Goal: Check status: Check status

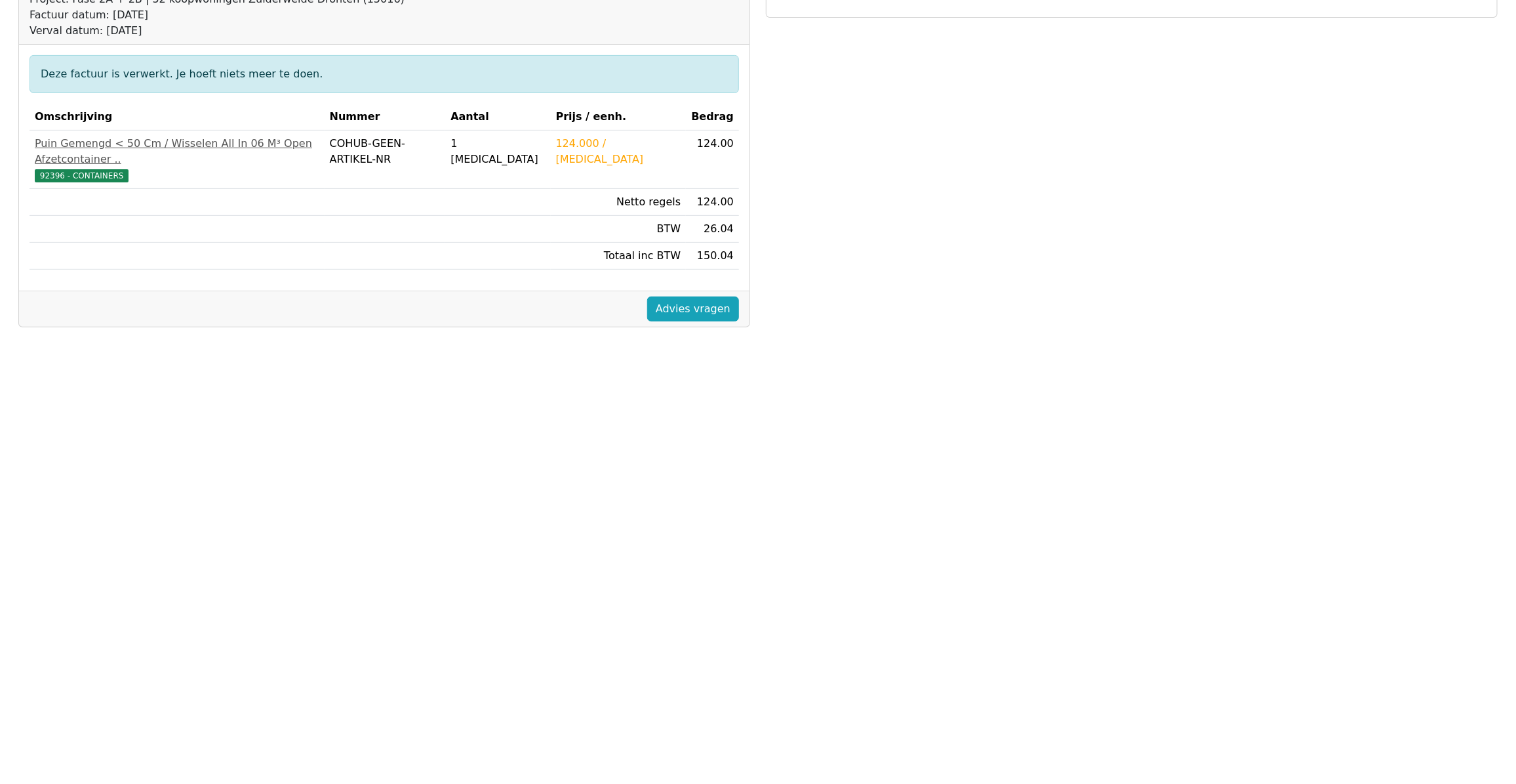
scroll to position [188, 0]
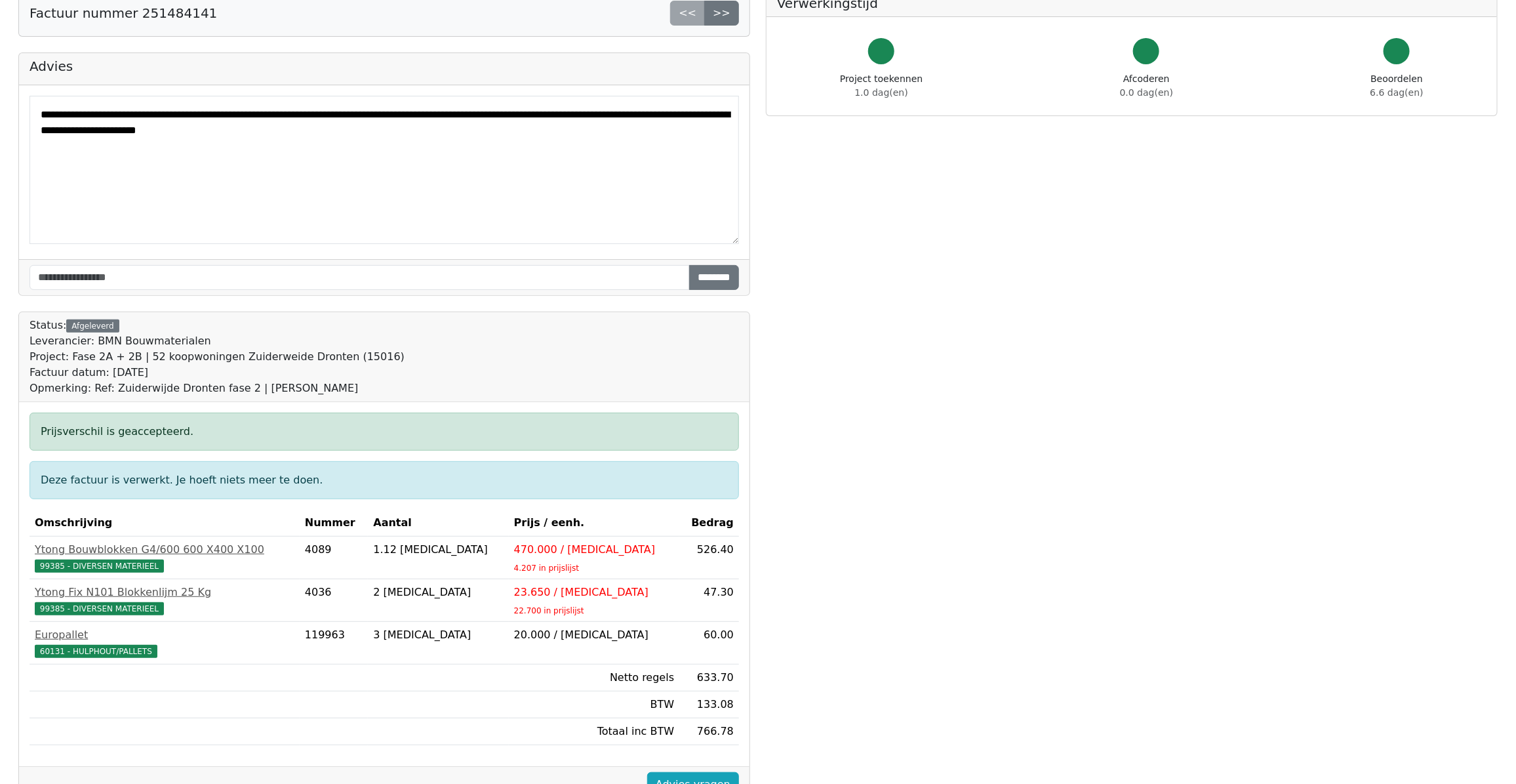
scroll to position [188, 0]
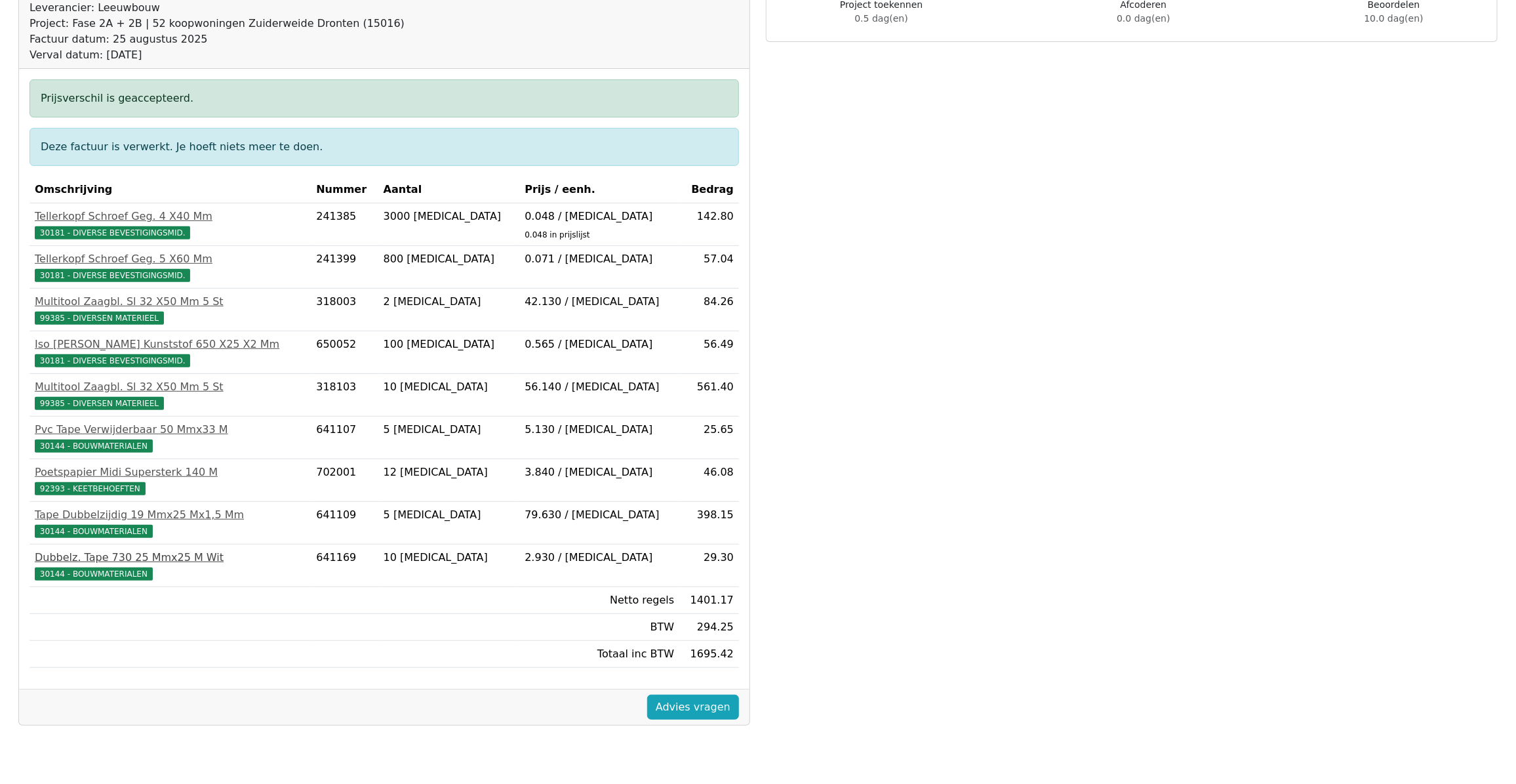
scroll to position [188, 0]
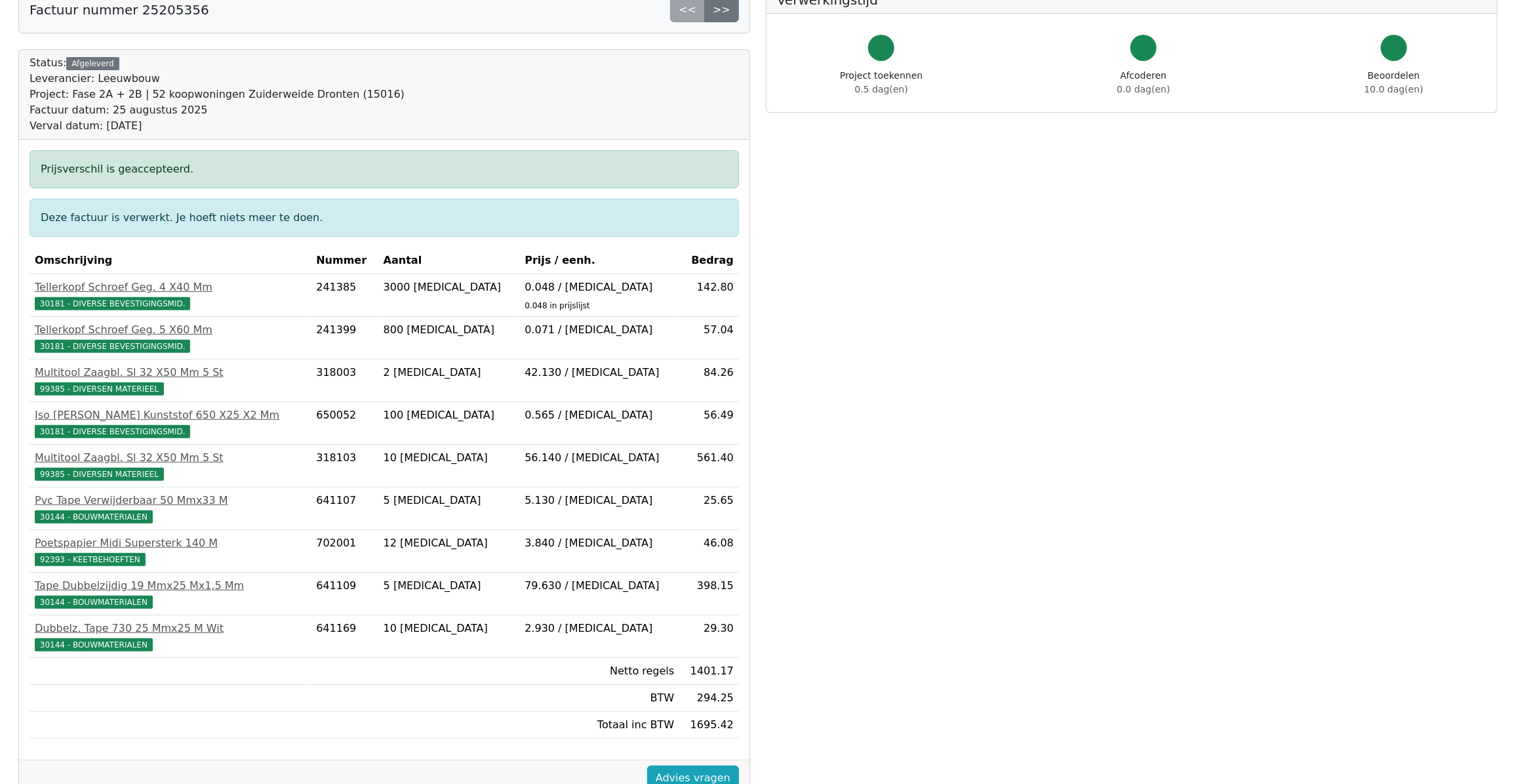
scroll to position [188, 0]
